Goal: Transaction & Acquisition: Download file/media

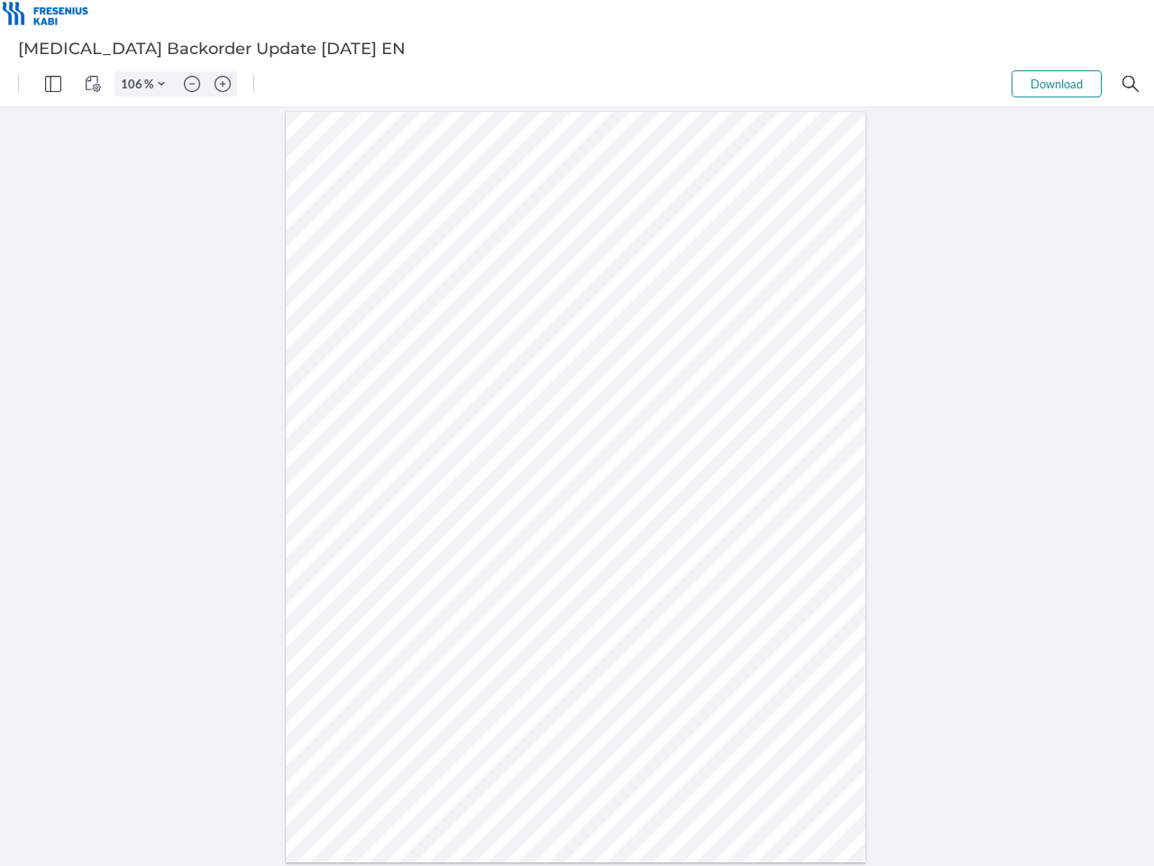
click at [53, 84] on img "Panel" at bounding box center [53, 84] width 16 height 16
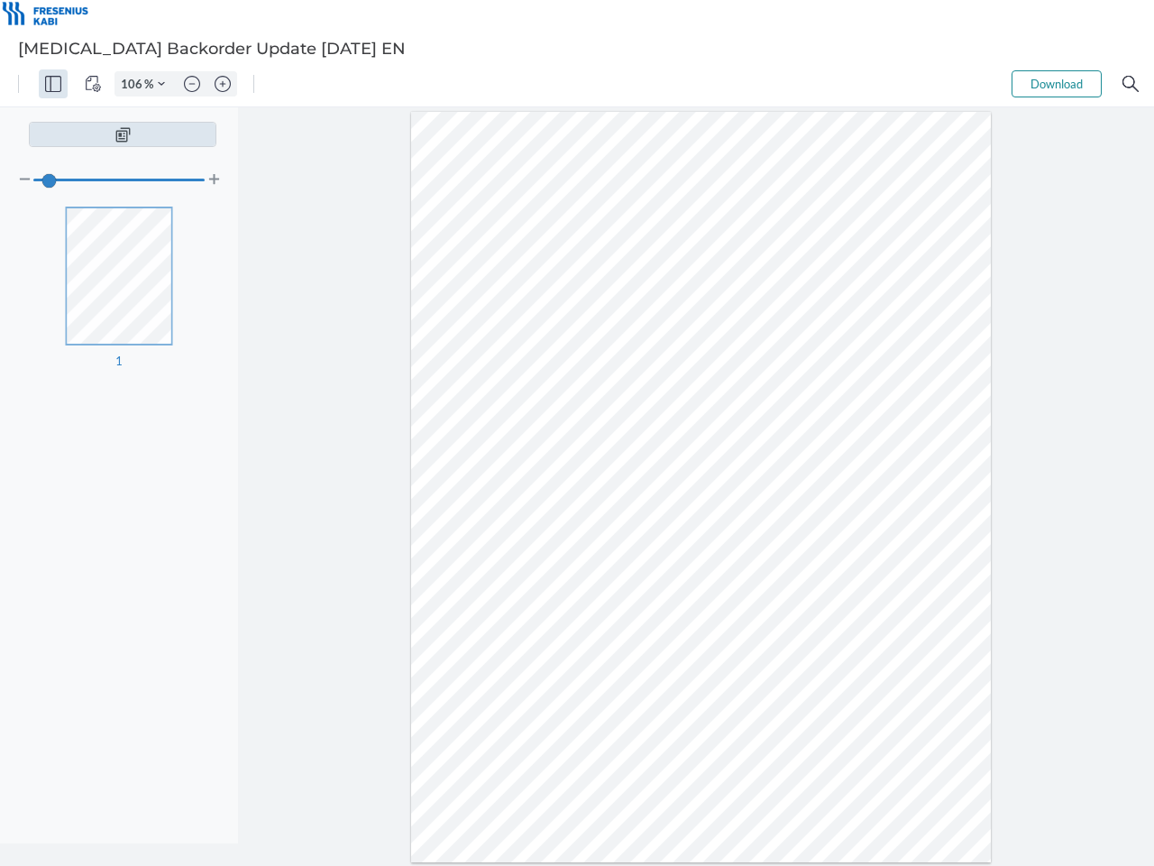
click at [93, 84] on img "View Controls" at bounding box center [93, 84] width 16 height 16
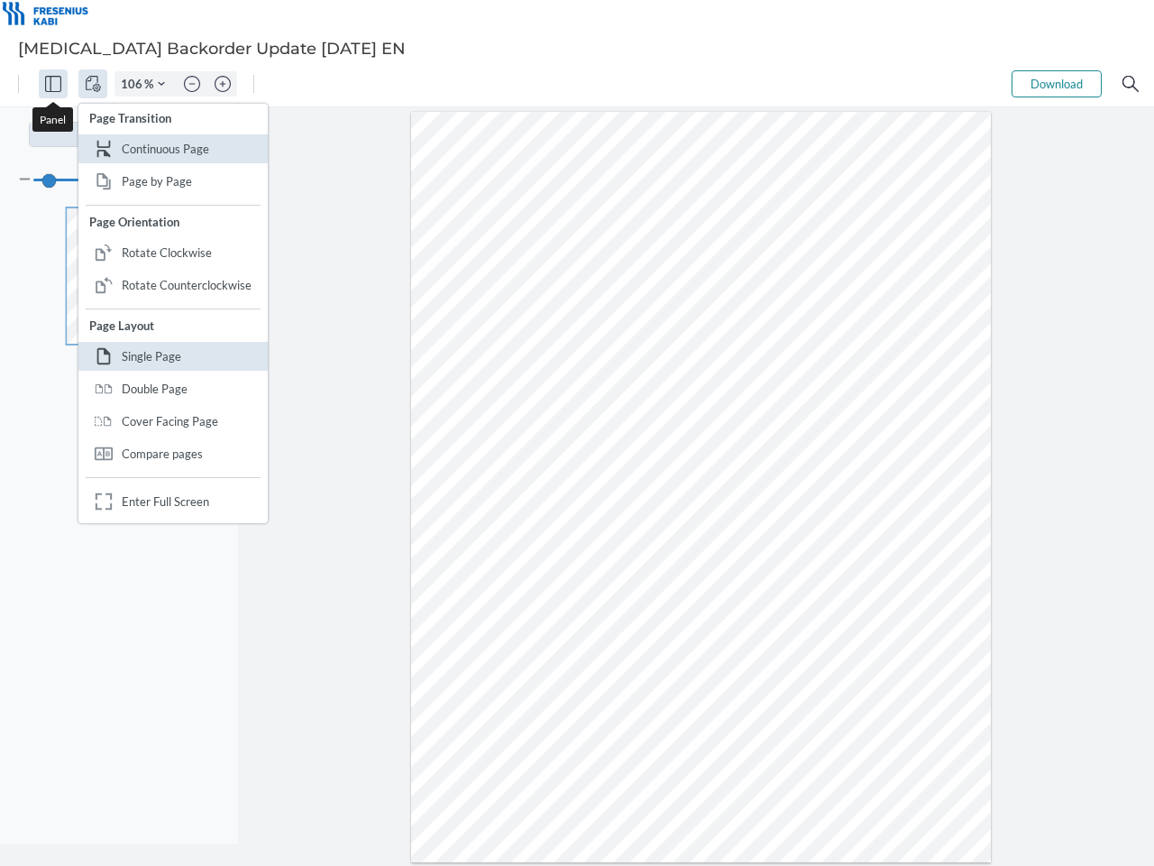
click at [134, 84] on input "106" at bounding box center [129, 84] width 29 height 16
click at [161, 84] on img "Zoom Controls" at bounding box center [161, 83] width 7 height 7
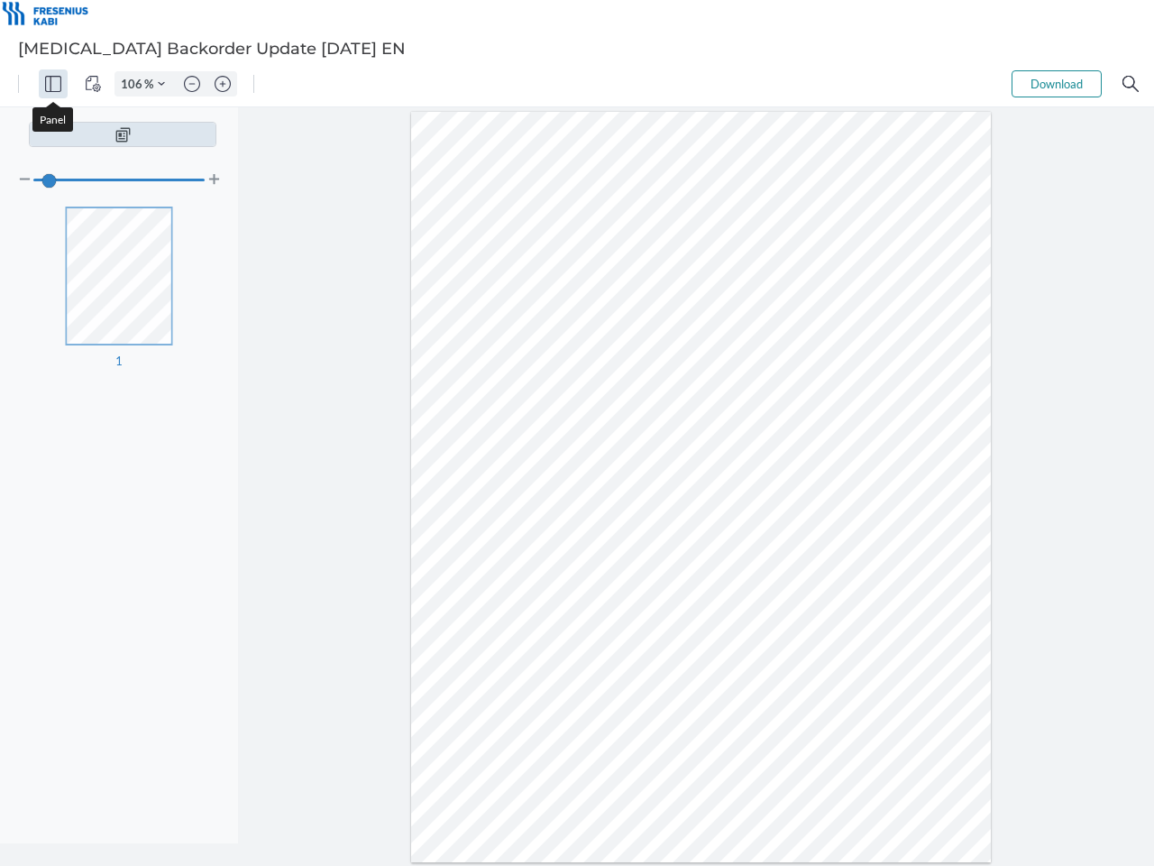
click at [192, 84] on img "Zoom out" at bounding box center [192, 84] width 16 height 16
click at [223, 84] on img "Zoom in" at bounding box center [223, 84] width 16 height 16
type input "106"
click at [1057, 84] on button "Download" at bounding box center [1057, 83] width 90 height 27
click at [1131, 84] on img "Search" at bounding box center [1131, 84] width 16 height 16
